Goal: Information Seeking & Learning: Learn about a topic

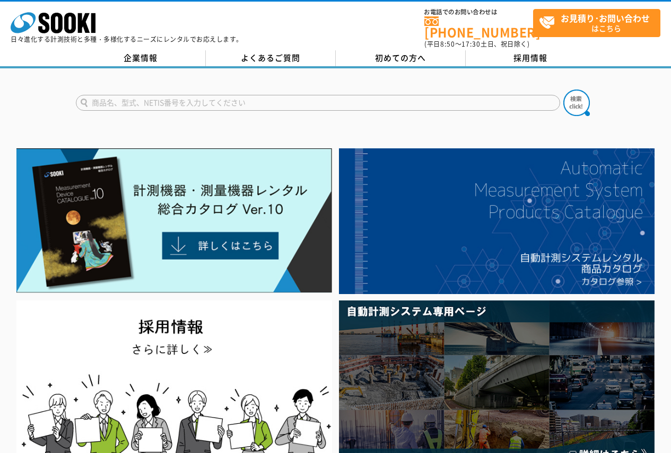
click at [154, 99] on input "text" at bounding box center [318, 103] width 484 height 16
type input "商品名、型式、NETIS番号を入力してください"
click at [284, 99] on input "text" at bounding box center [318, 103] width 484 height 16
type input "326"
click at [563, 90] on button at bounding box center [576, 103] width 27 height 27
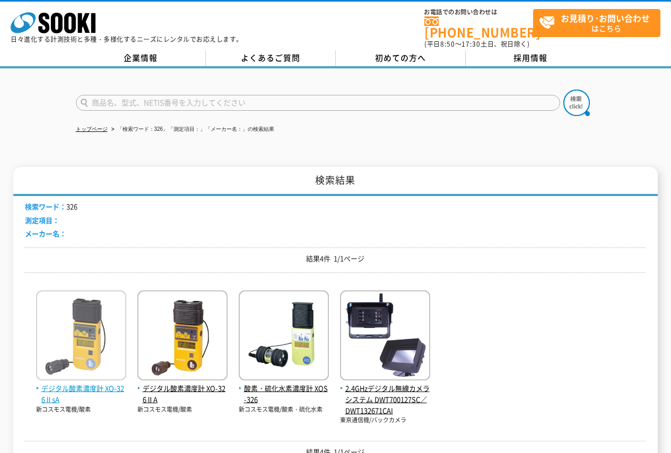
click at [80, 353] on img at bounding box center [81, 337] width 90 height 93
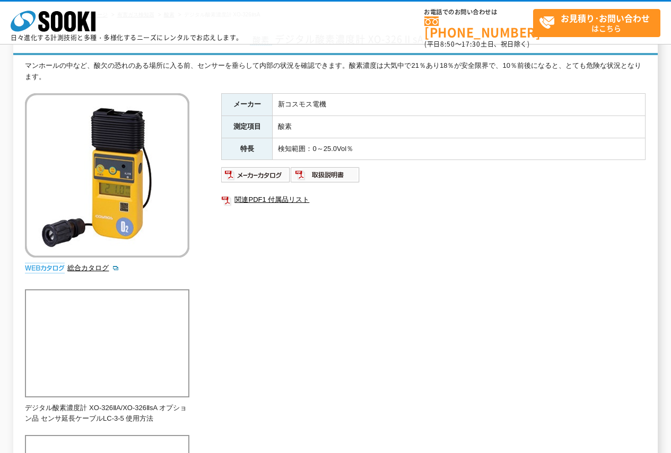
scroll to position [77, 0]
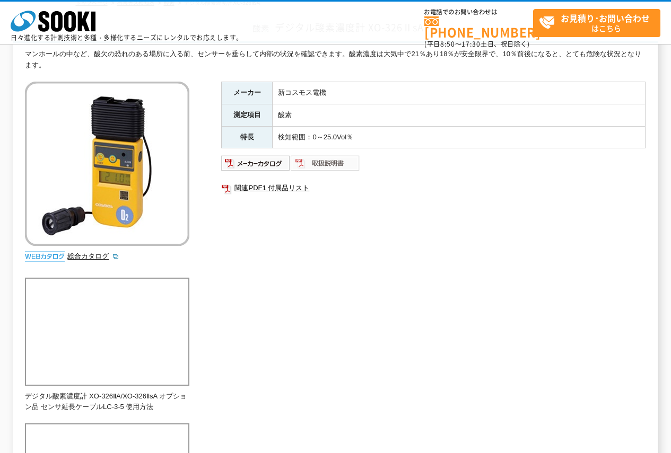
click at [326, 161] on img at bounding box center [325, 163] width 69 height 17
